Goal: Task Accomplishment & Management: Manage account settings

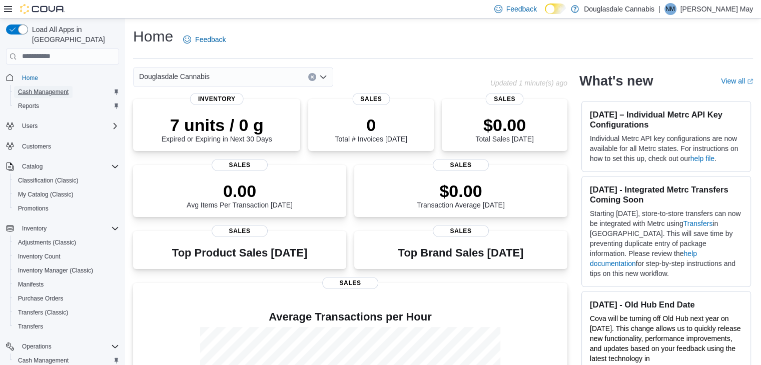
click at [59, 88] on span "Cash Management" at bounding box center [43, 92] width 51 height 8
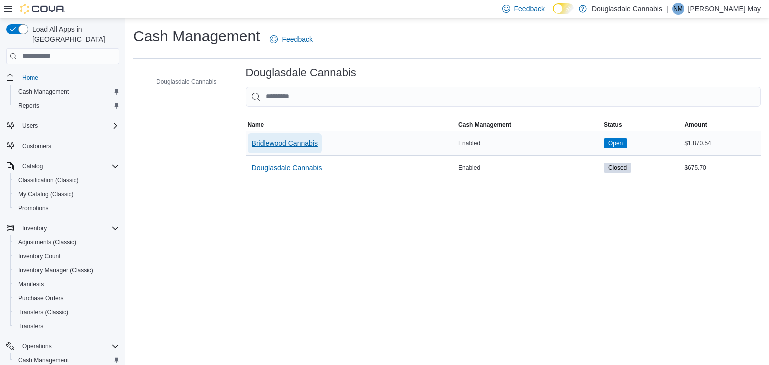
click at [307, 143] on span "Bridlewood Cannabis" at bounding box center [285, 144] width 66 height 10
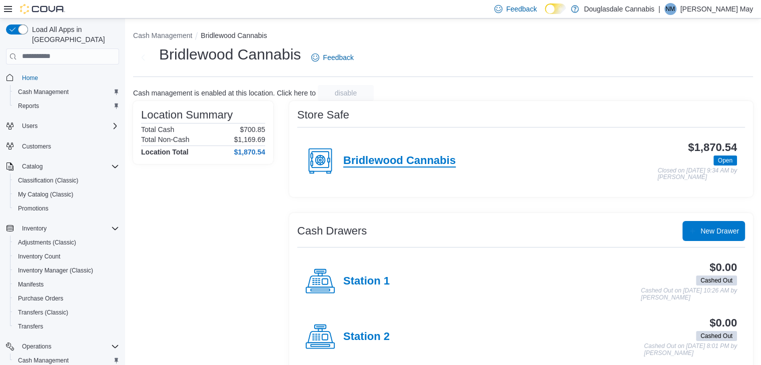
click at [438, 159] on h4 "Bridlewood Cannabis" at bounding box center [399, 161] width 113 height 13
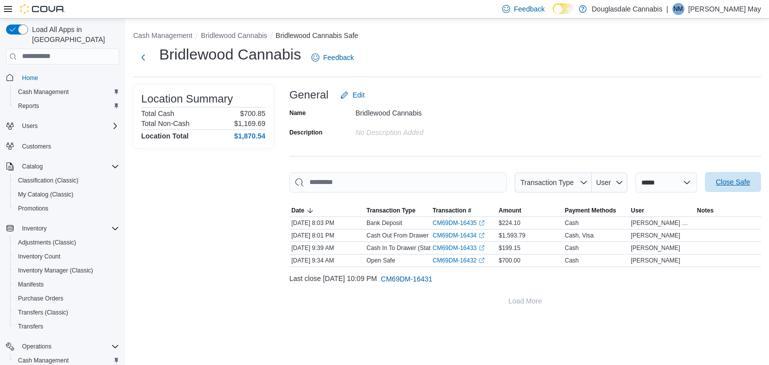
click at [732, 177] on span "Close Safe" at bounding box center [733, 182] width 44 height 20
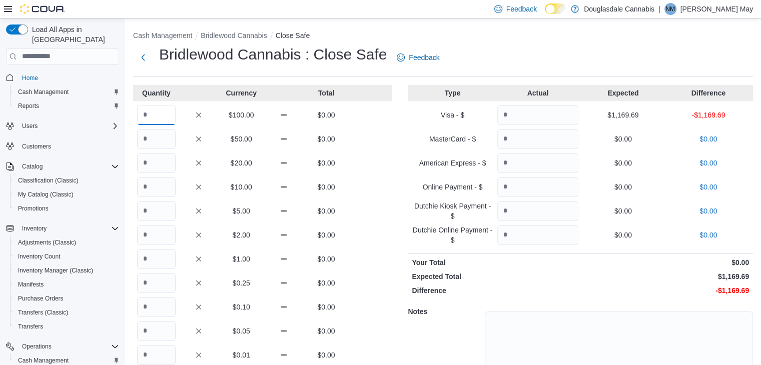
click at [164, 107] on input "Quantity" at bounding box center [156, 115] width 39 height 20
type input "*"
click at [536, 115] on input "Quantity" at bounding box center [538, 115] width 81 height 20
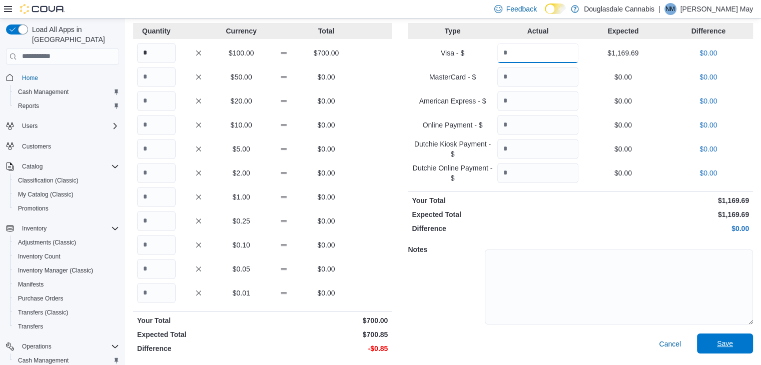
type input "*******"
click at [736, 336] on span "Save" at bounding box center [725, 344] width 44 height 20
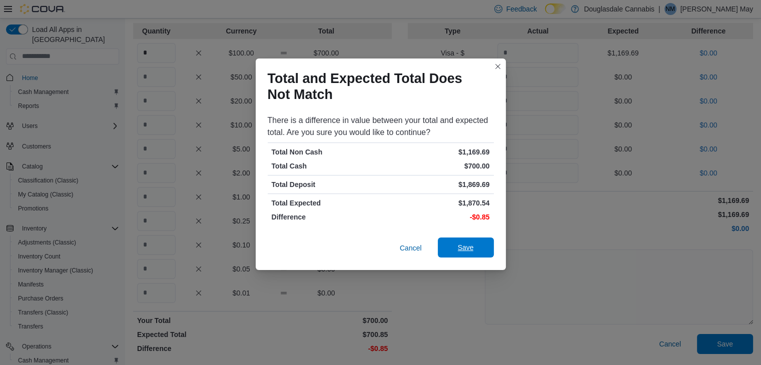
click at [467, 253] on span "Save" at bounding box center [466, 248] width 44 height 20
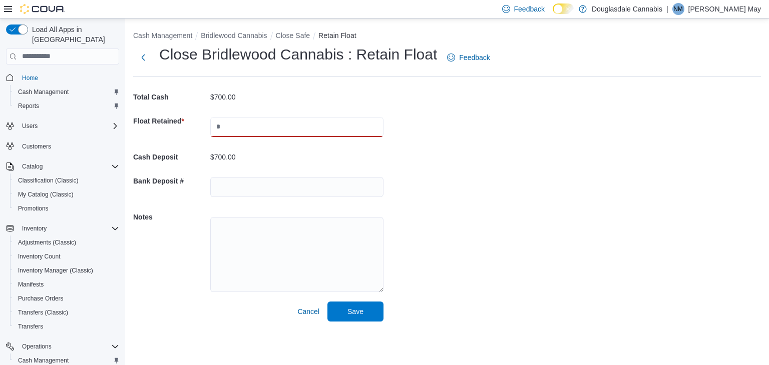
click at [236, 126] on input "text" at bounding box center [296, 127] width 173 height 20
type input "***"
click at [358, 317] on span "Save" at bounding box center [355, 311] width 44 height 20
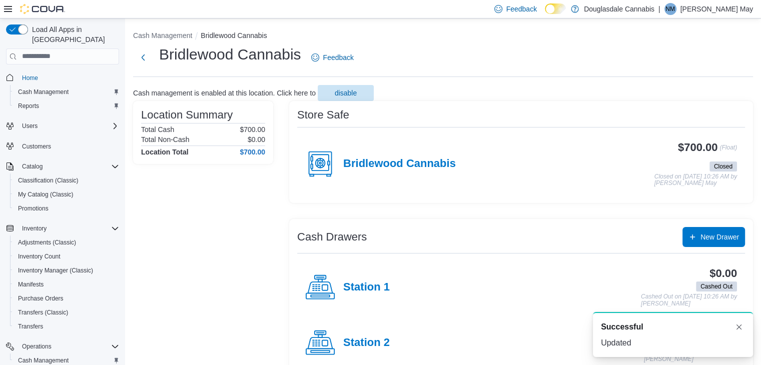
click at [9, 8] on icon at bounding box center [8, 9] width 8 height 8
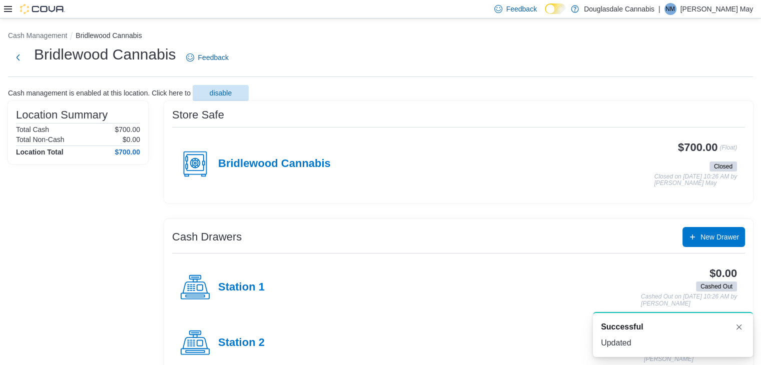
click at [9, 8] on icon at bounding box center [8, 9] width 8 height 8
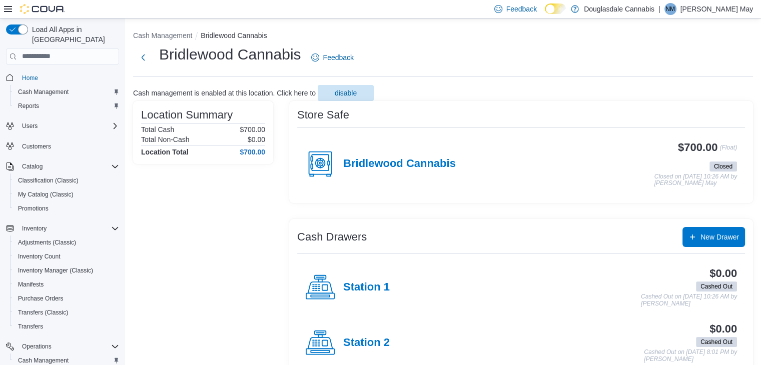
click at [735, 11] on p "[PERSON_NAME] May" at bounding box center [717, 9] width 73 height 12
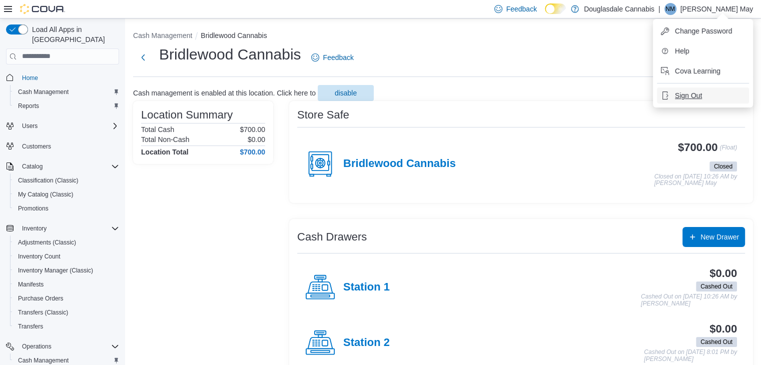
click at [690, 95] on span "Sign Out" at bounding box center [688, 96] width 27 height 10
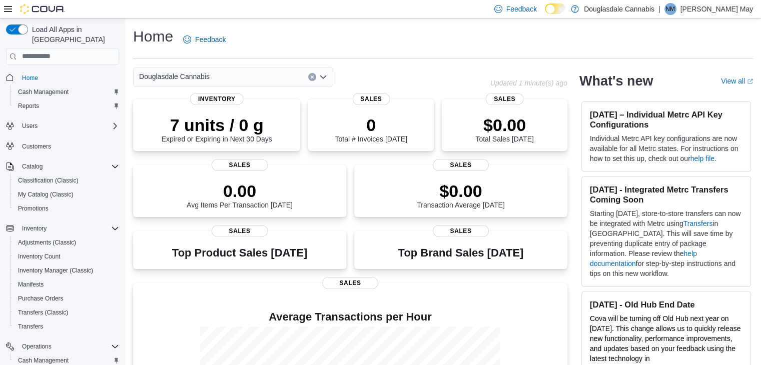
click at [733, 1] on div "Feedback Dark Mode Douglasdale Cannabis | NM [PERSON_NAME] May" at bounding box center [622, 9] width 263 height 20
click at [739, 15] on div "Feedback Dark Mode Douglasdale Cannabis | NM [PERSON_NAME] May" at bounding box center [622, 9] width 263 height 20
click at [723, 8] on p "[PERSON_NAME] May" at bounding box center [717, 9] width 73 height 12
